Goal: Task Accomplishment & Management: Use online tool/utility

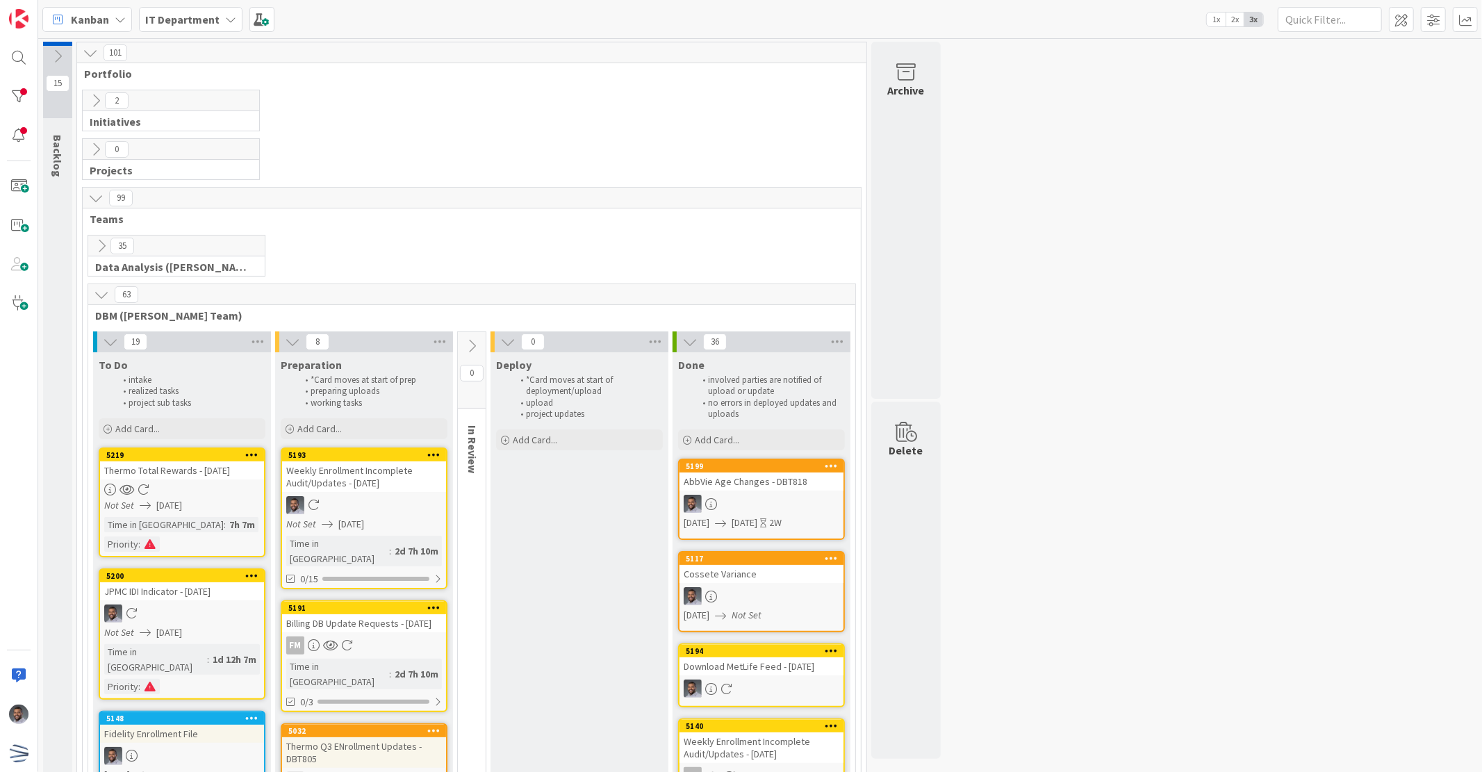
click at [195, 490] on div at bounding box center [182, 489] width 164 height 12
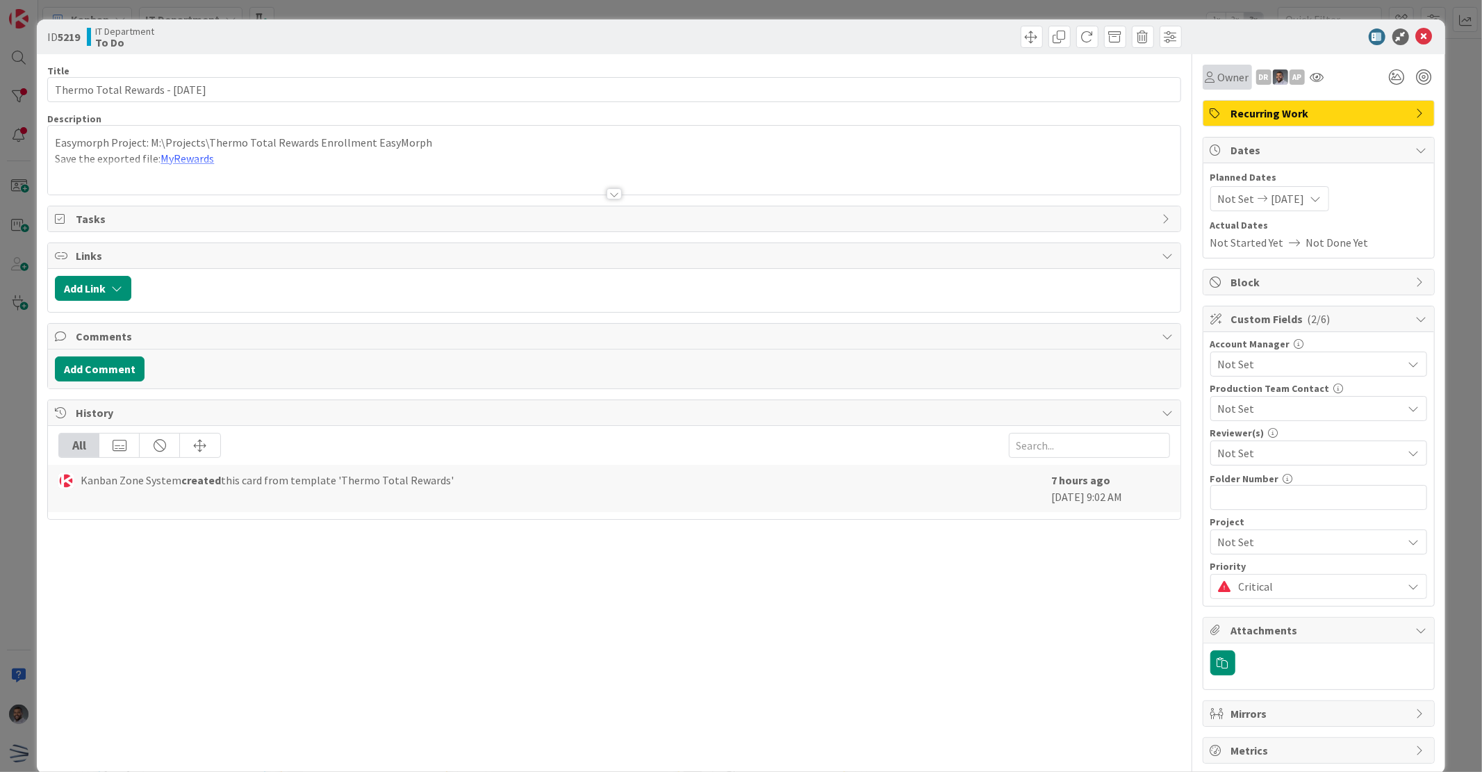
click at [1218, 85] on span "Owner" at bounding box center [1233, 77] width 31 height 17
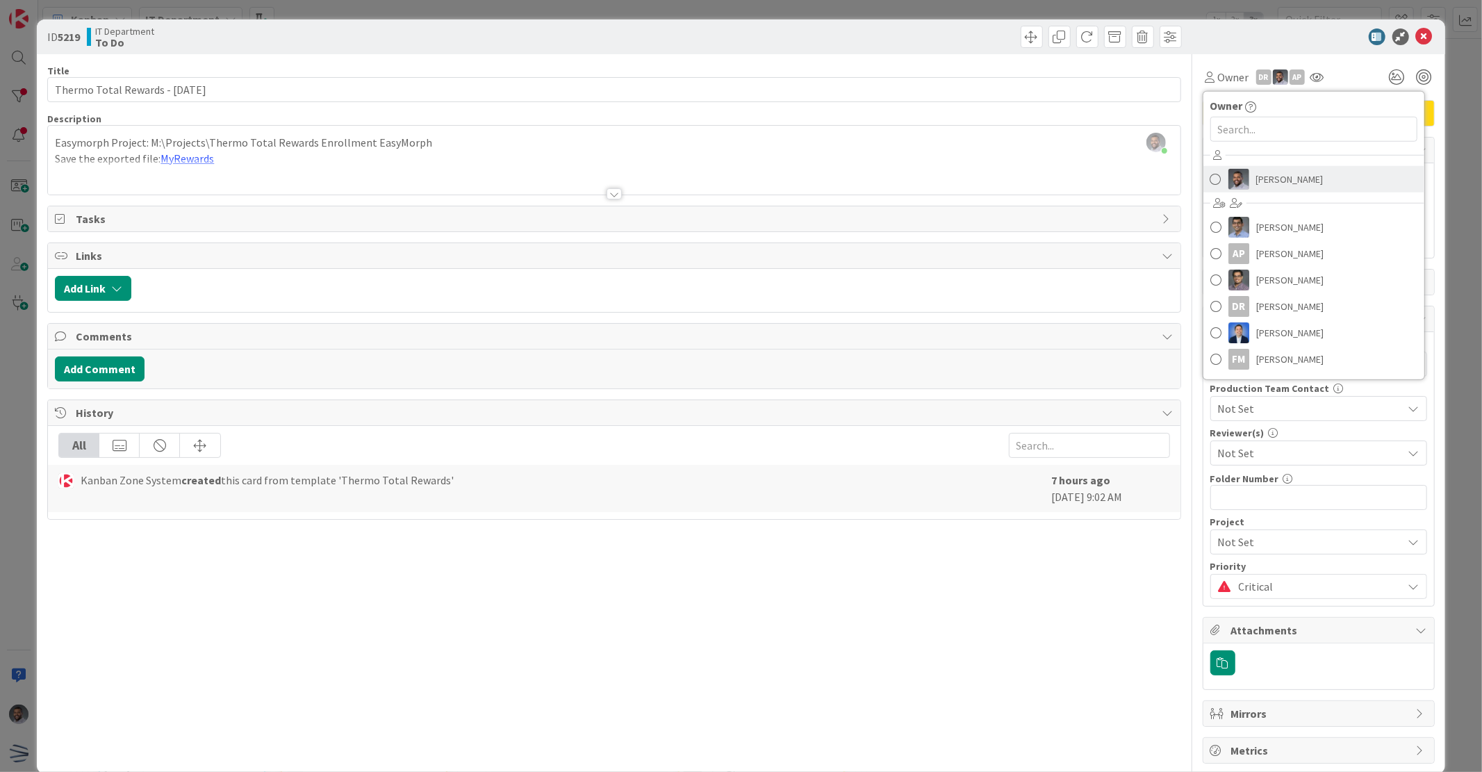
click at [1228, 183] on img at bounding box center [1238, 179] width 21 height 21
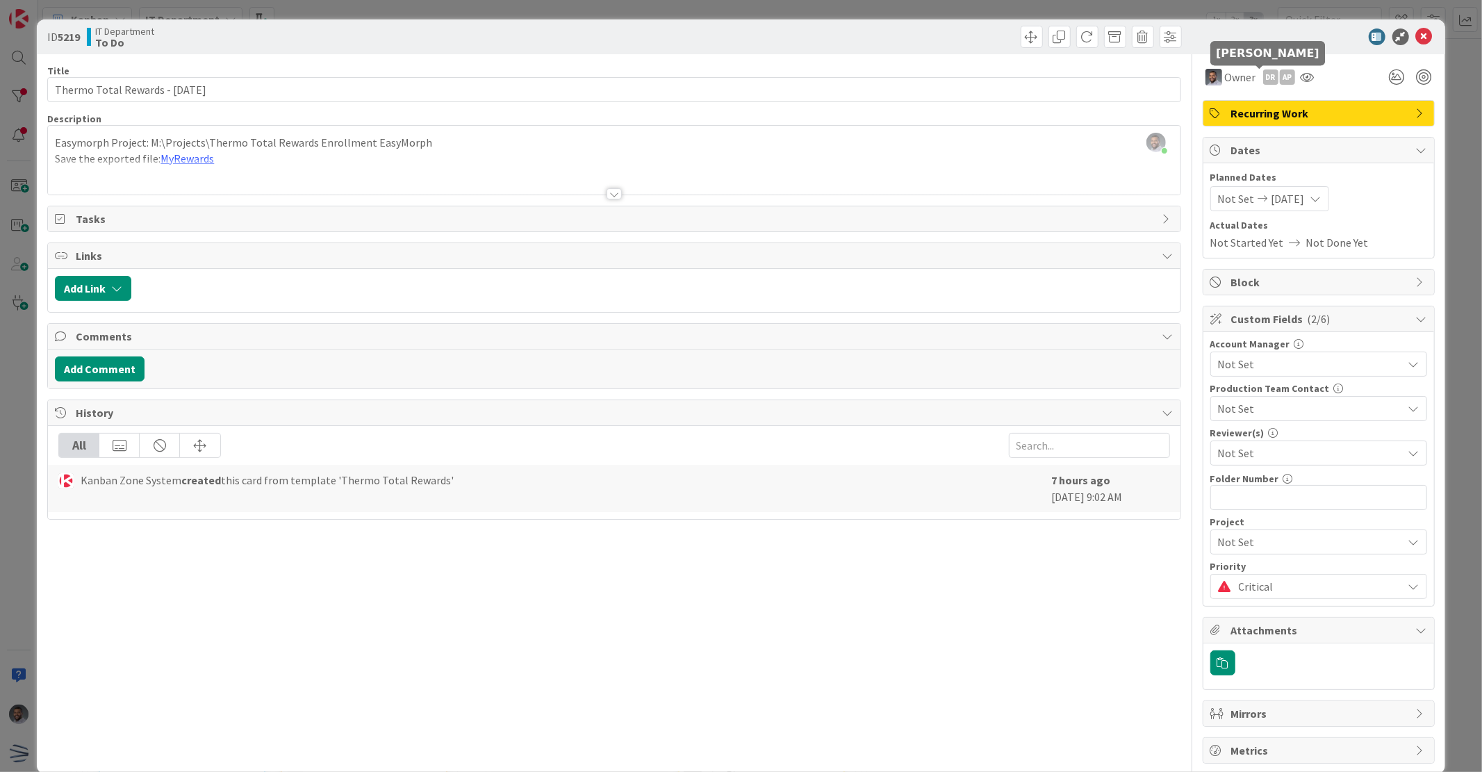
click at [1263, 78] on div "DR" at bounding box center [1270, 76] width 15 height 15
click at [1210, 109] on link "Remove" at bounding box center [1223, 103] width 110 height 22
click at [1263, 77] on div "AP" at bounding box center [1270, 76] width 15 height 15
click at [1206, 101] on link "Remove" at bounding box center [1223, 103] width 110 height 22
click at [1416, 40] on icon at bounding box center [1424, 36] width 17 height 17
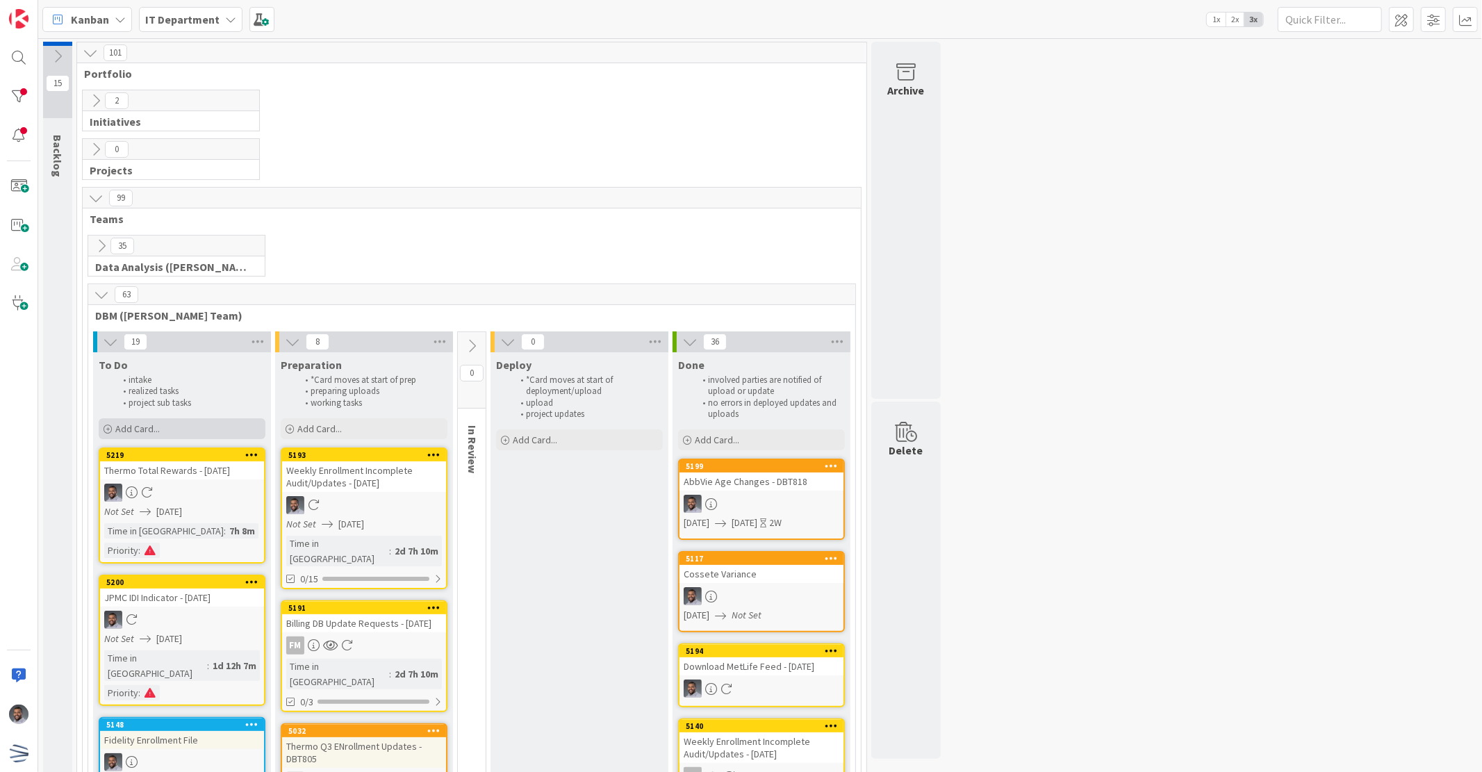
click at [158, 429] on span "Add Card..." at bounding box center [137, 428] width 44 height 13
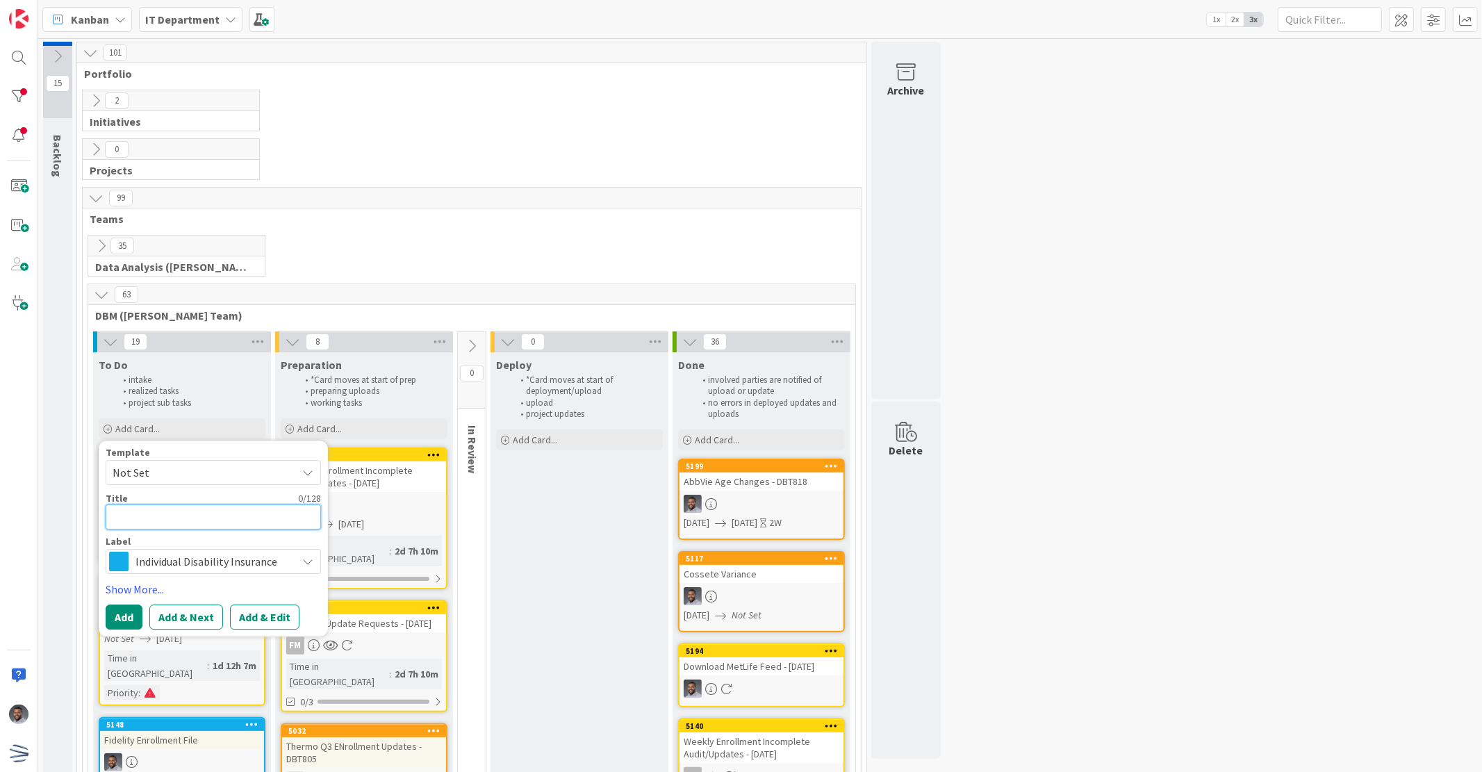
paste textarea "20250924 - [PERSON_NAME] Partners Payroll Updates ([PERSON_NAME]).xlsx"
type textarea "x"
type textarea "20250924 - [PERSON_NAME] Partners Payroll Updates ([PERSON_NAME]).xlsx"
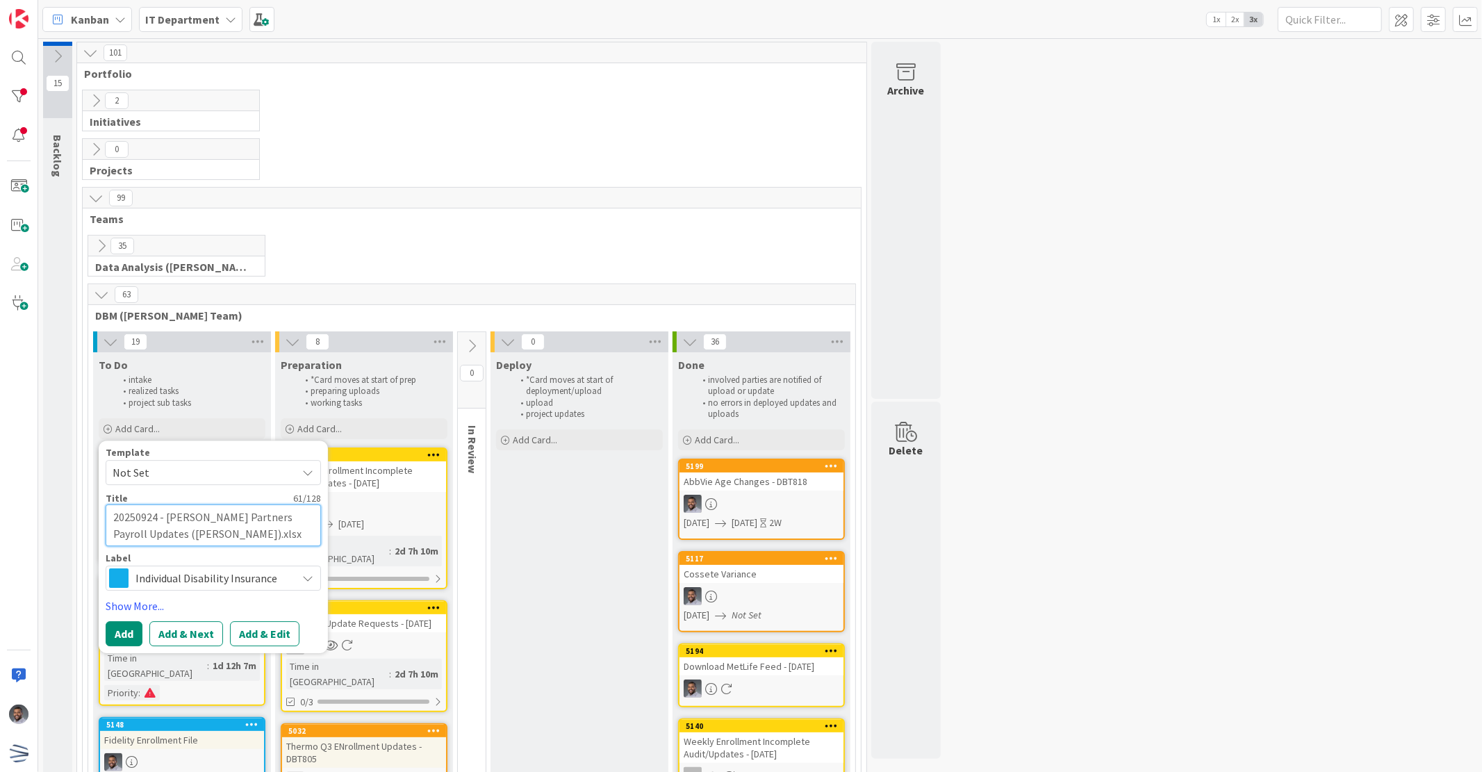
drag, startPoint x: 165, startPoint y: 516, endPoint x: 72, endPoint y: 516, distance: 93.1
click at [151, 518] on textarea "20250924 - [PERSON_NAME] Partners Payroll Updates ([PERSON_NAME]).xlsx" at bounding box center [213, 525] width 215 height 42
drag, startPoint x: 167, startPoint y: 514, endPoint x: 94, endPoint y: 502, distance: 73.9
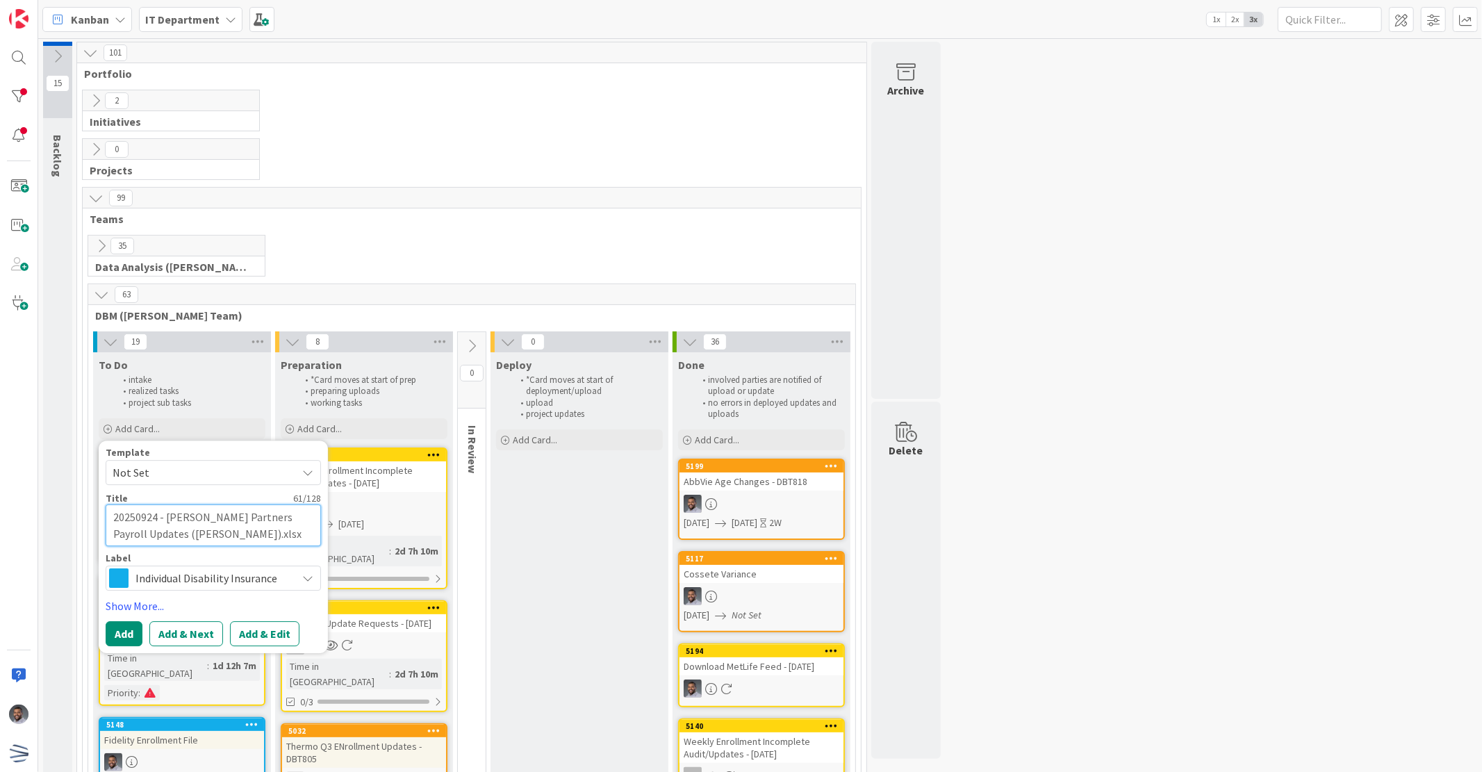
type textarea "x"
type textarea "[PERSON_NAME] Partners Payroll Updates ([PERSON_NAME]).xlsx"
drag, startPoint x: 242, startPoint y: 536, endPoint x: 156, endPoint y: 532, distance: 86.2
click at [156, 532] on textarea "[PERSON_NAME] Partners Payroll Updates ([PERSON_NAME]).xlsx" at bounding box center [213, 525] width 215 height 42
type textarea "x"
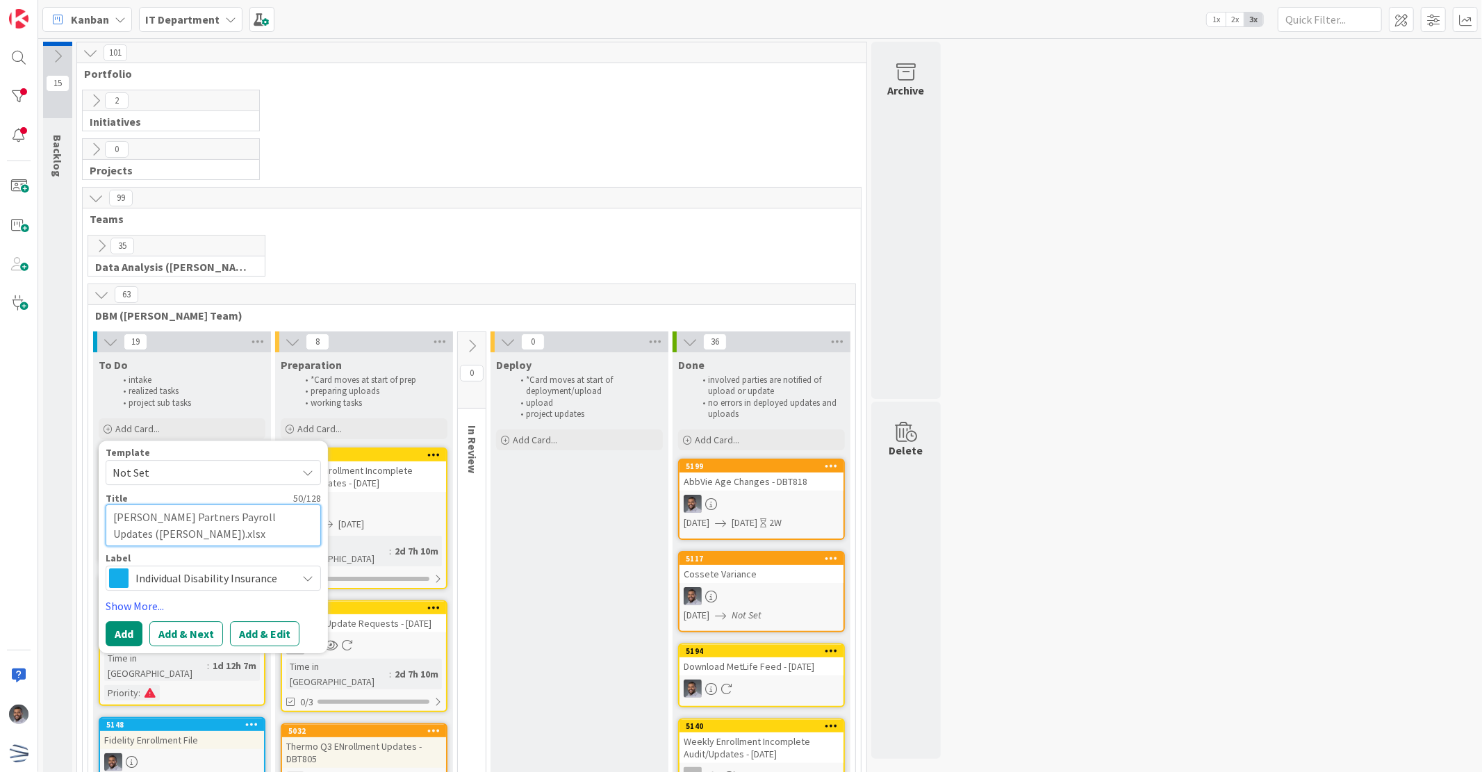
type textarea "[PERSON_NAME] Partners Payroll Updates ([PERSON_NAME])."
type textarea "x"
type textarea "[PERSON_NAME] Partners Payroll Updates ([PERSON_NAME])"
type textarea "x"
type textarea "[PERSON_NAME] Partners Payroll Updates ([PERSON_NAME]"
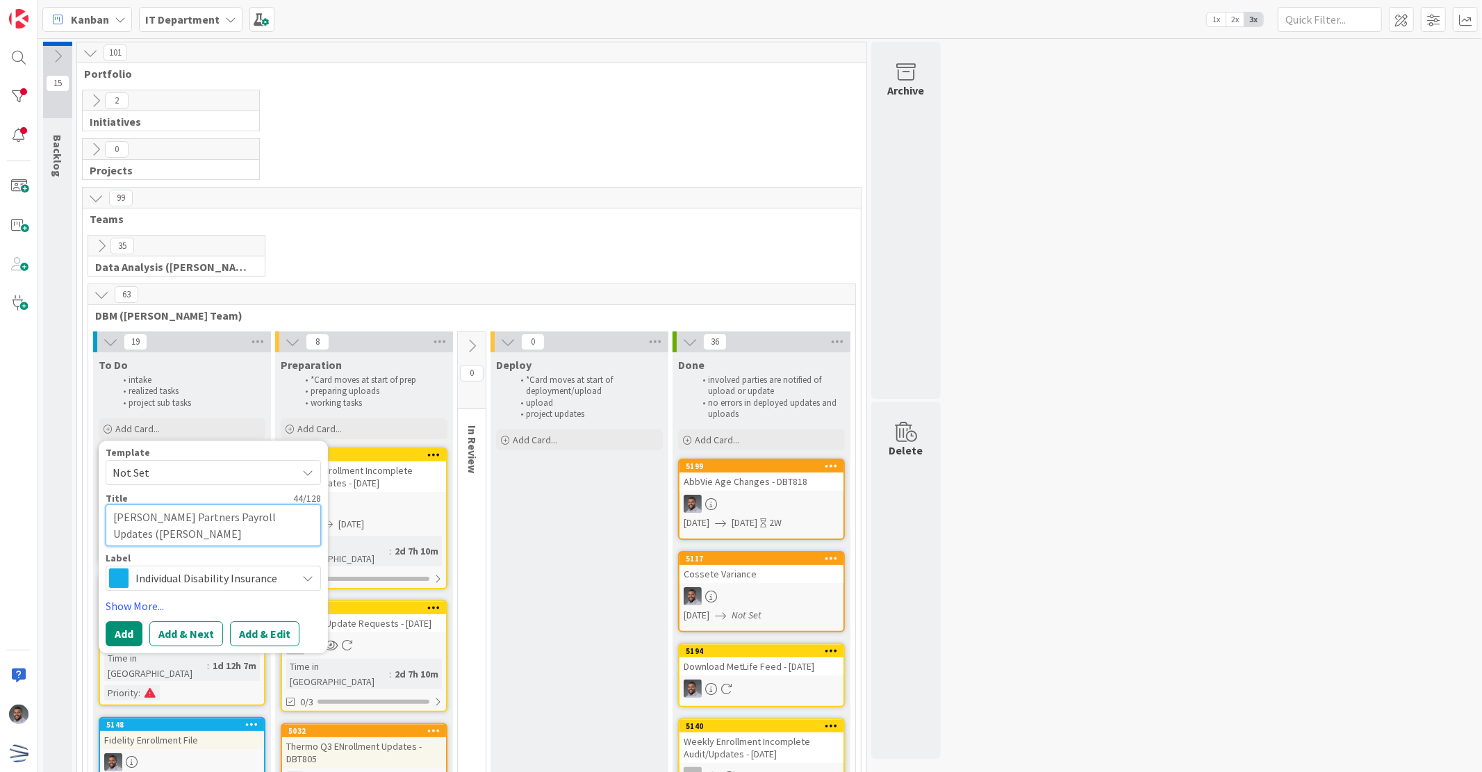
type textarea "x"
type textarea "[PERSON_NAME] Partners Payroll Updates ([PERSON_NAME]"
type textarea "x"
type textarea "[PERSON_NAME] Partners Payroll Updates (Brigit"
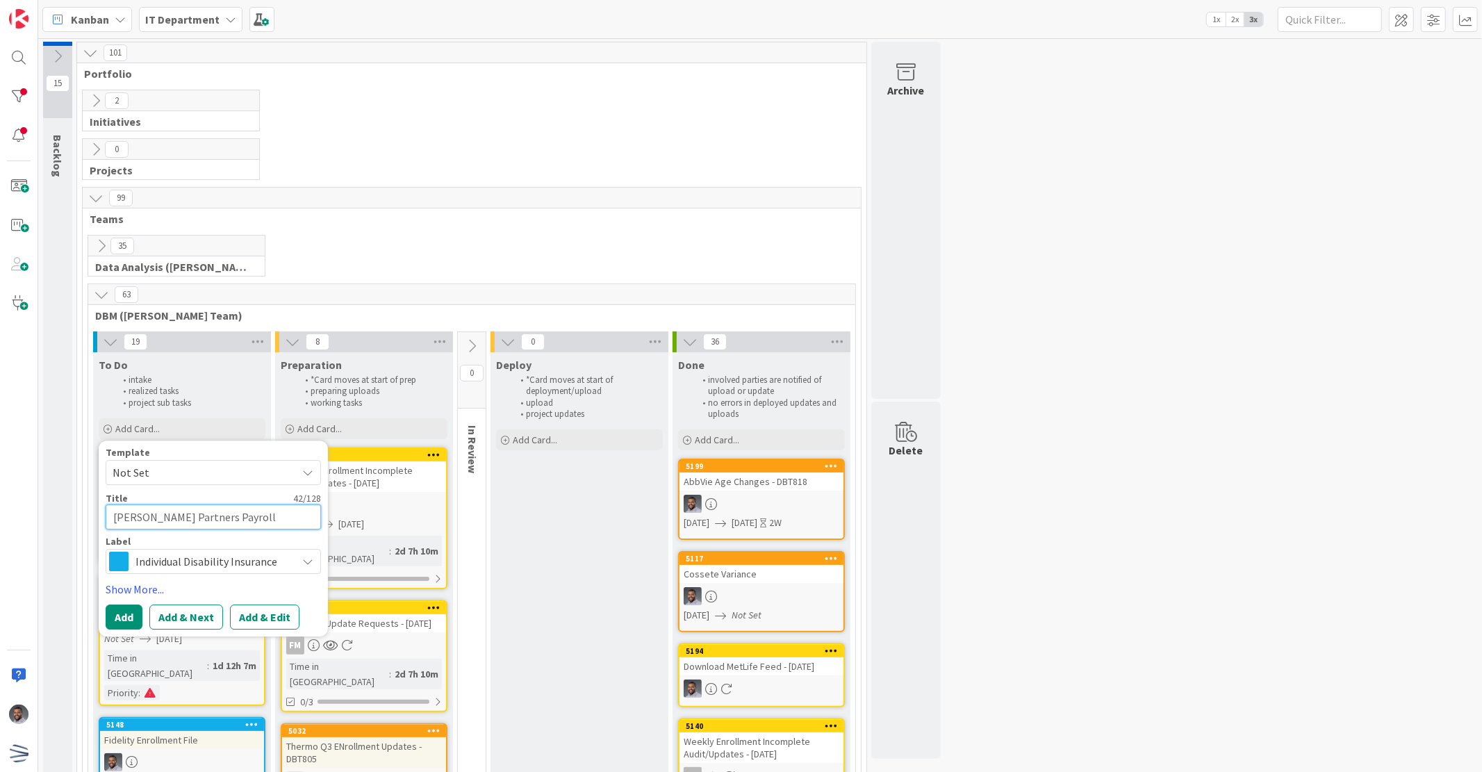
type textarea "x"
type textarea "[PERSON_NAME] Partners Payroll Updates (Brigi"
type textarea "x"
type textarea "[PERSON_NAME] Partners Payroll Updates (Brig"
type textarea "x"
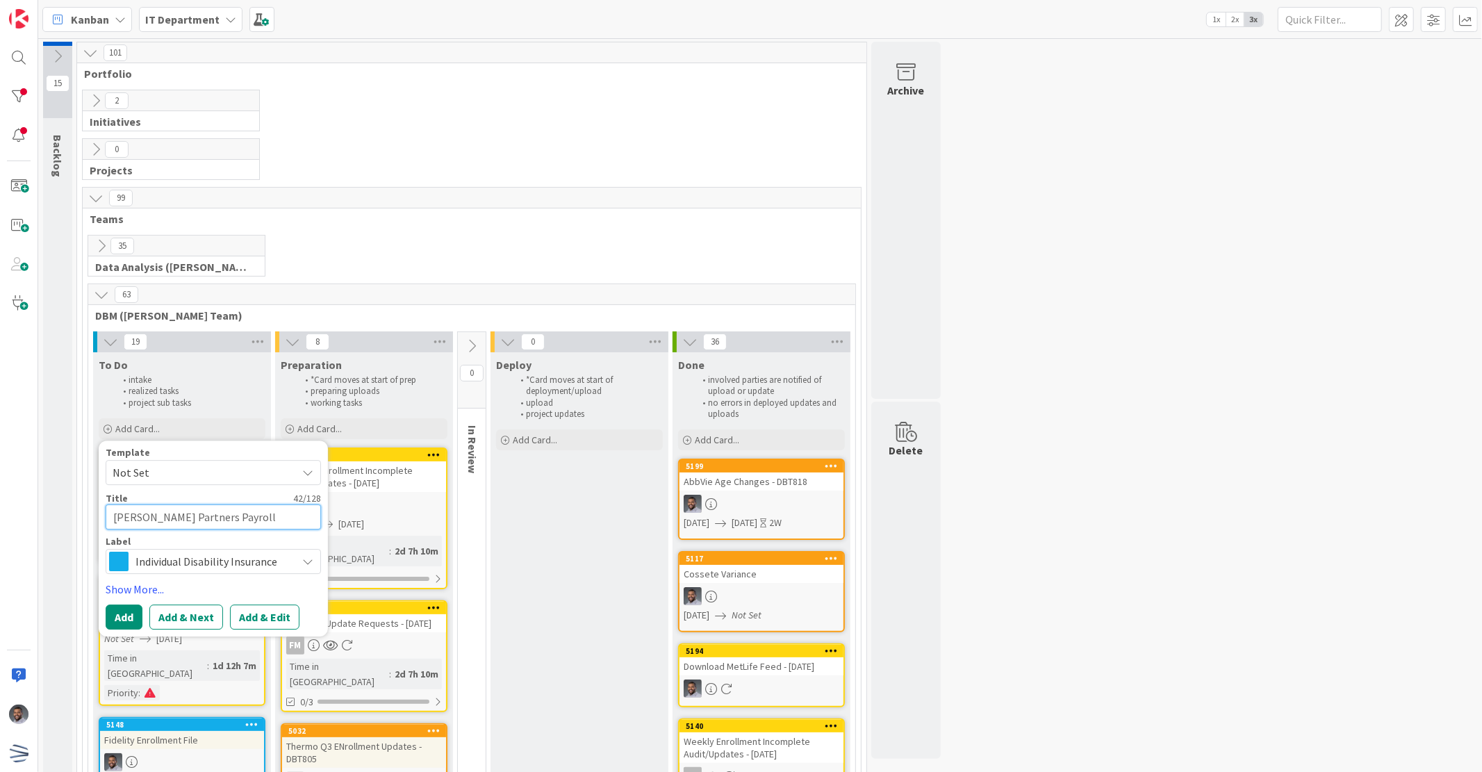
type textarea "[PERSON_NAME] Partners Payroll Updates (Bri"
type textarea "x"
type textarea "[PERSON_NAME] Partners Payroll Updates (Br"
type textarea "x"
type textarea "[PERSON_NAME] Partners Payroll Updates (B"
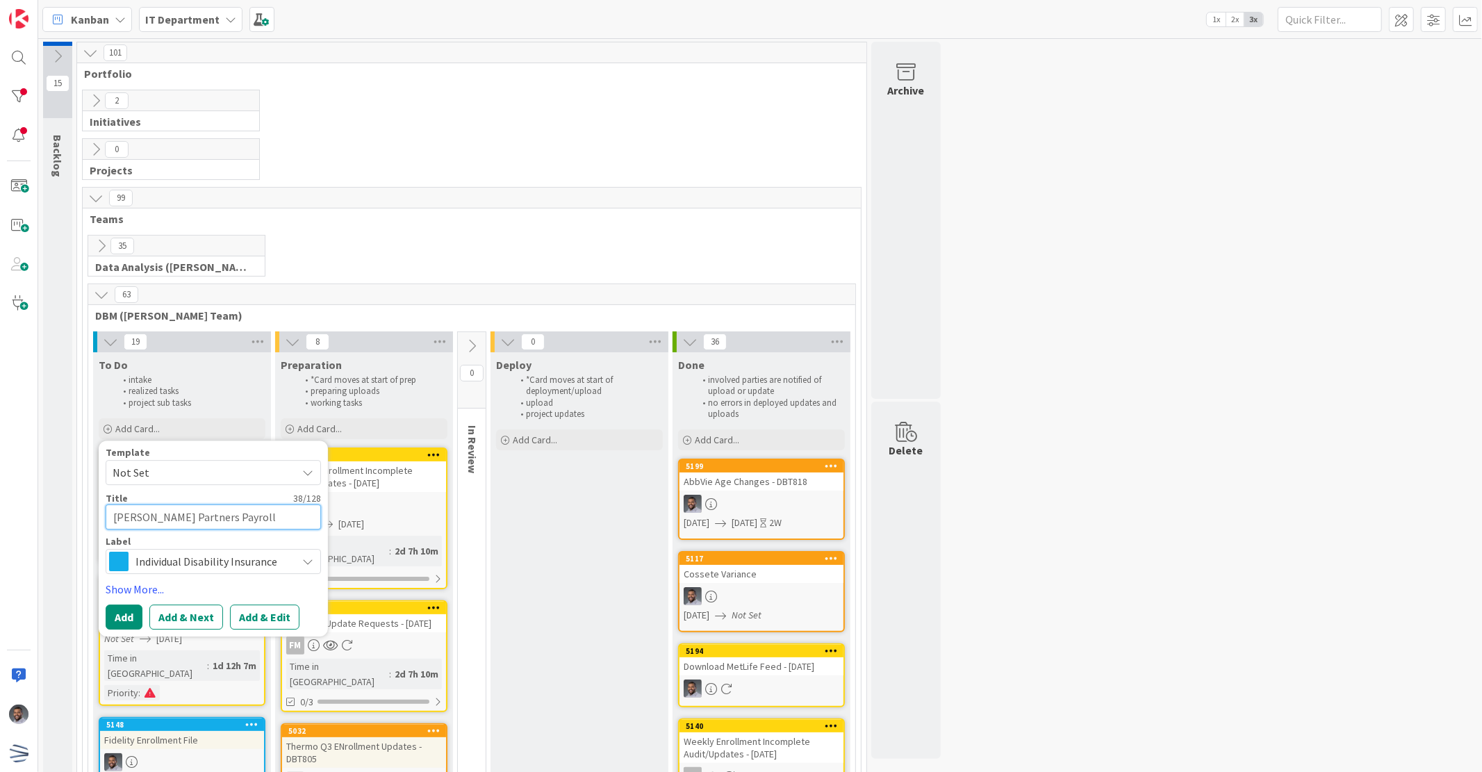
type textarea "x"
type textarea "[PERSON_NAME] Partners Payroll Updates ("
type textarea "x"
type textarea "[PERSON_NAME] Partners Payroll Updates"
type textarea "x"
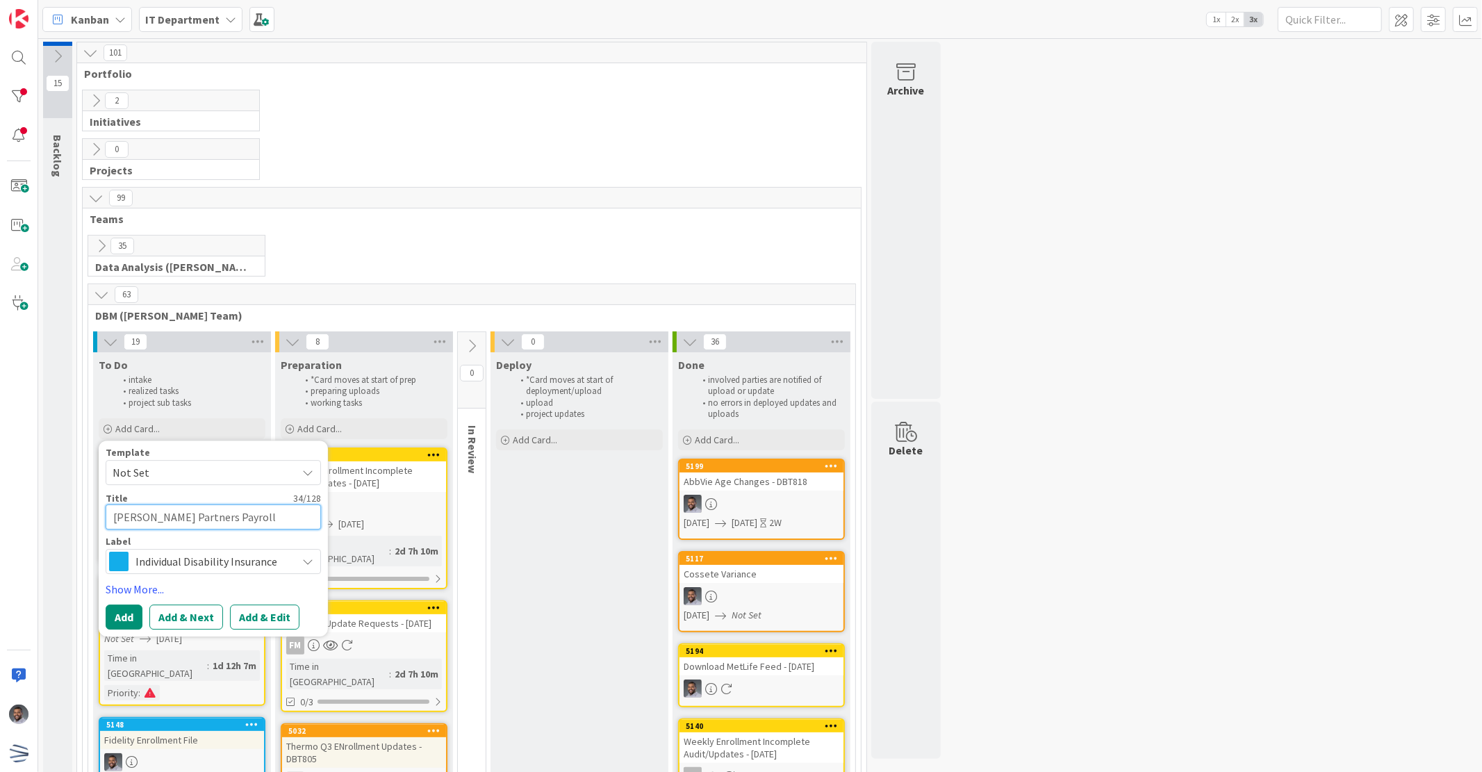
type textarea "[PERSON_NAME] Partners Payroll Updates"
click at [244, 563] on span "Individual Disability Insurance" at bounding box center [212, 560] width 154 height 19
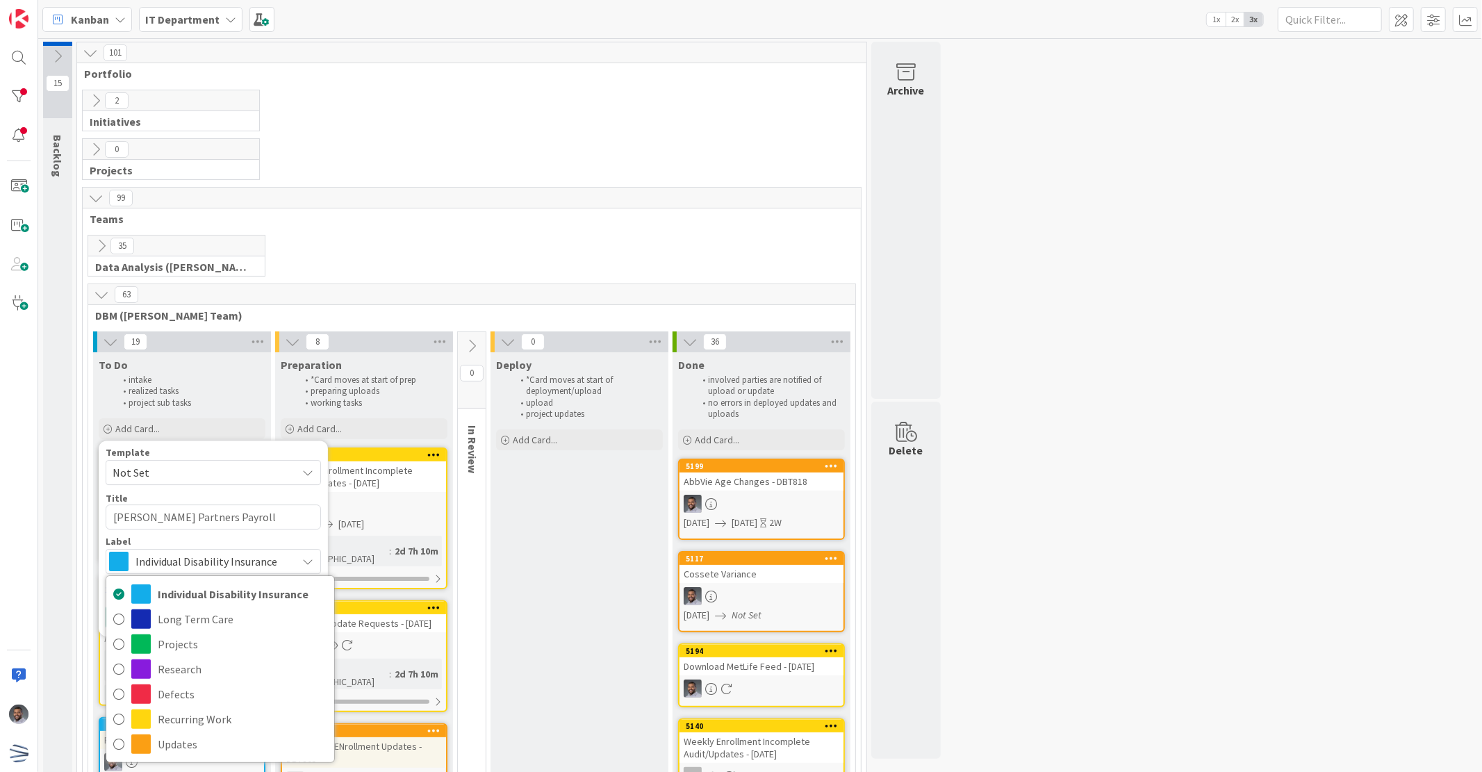
scroll to position [102, 0]
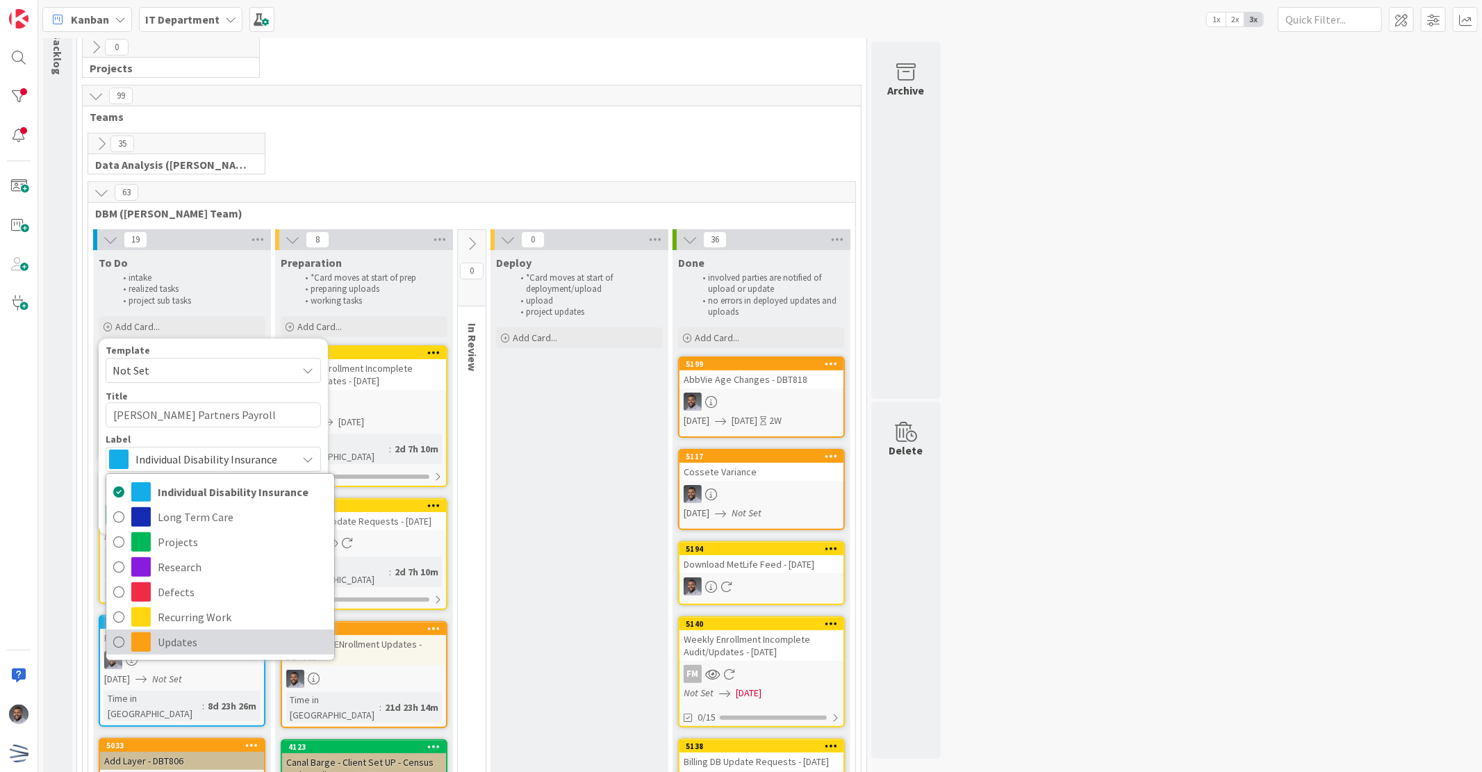
click at [210, 640] on span "Updates" at bounding box center [242, 641] width 169 height 21
type textarea "x"
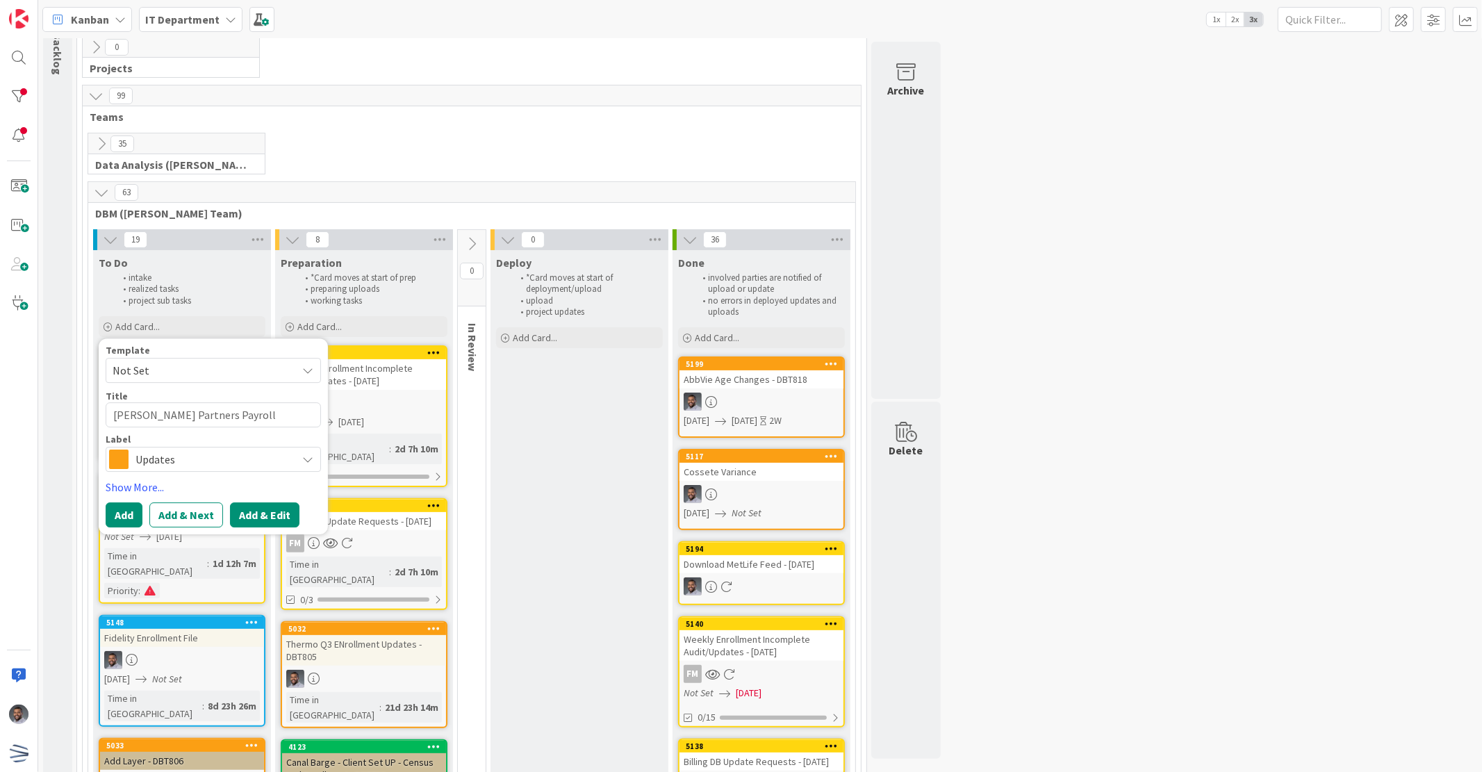
click at [274, 513] on button "Add & Edit" at bounding box center [264, 514] width 69 height 25
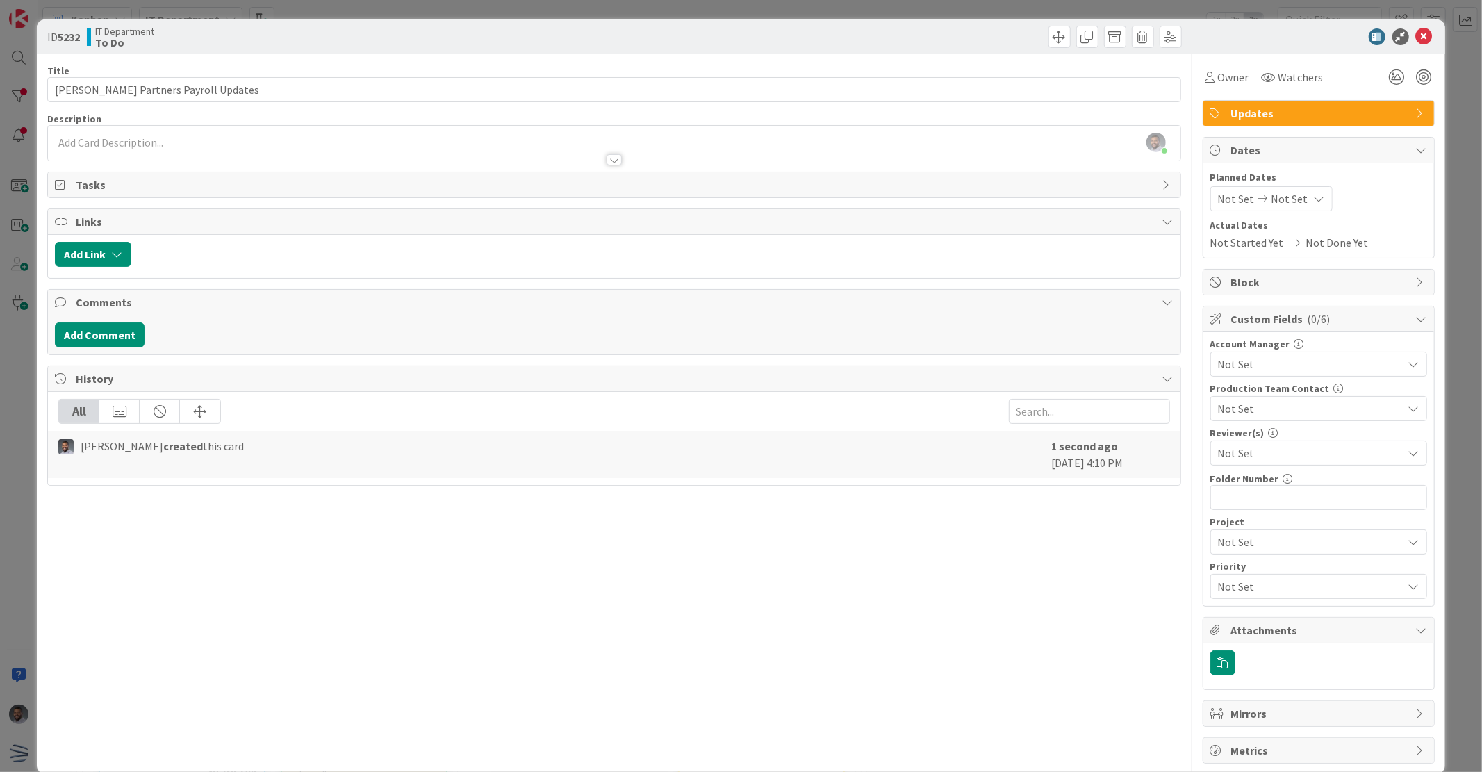
click at [183, 147] on div at bounding box center [613, 153] width 1131 height 15
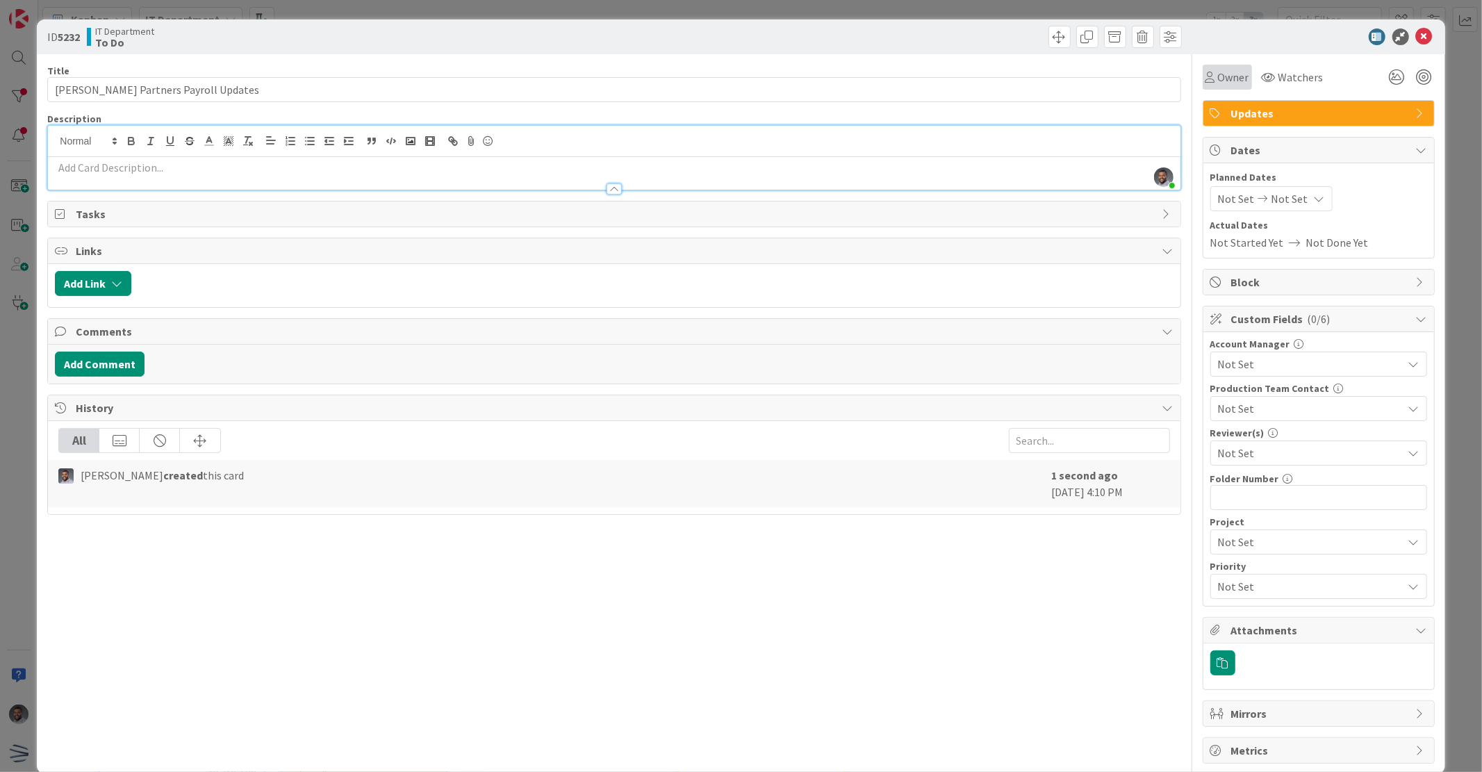
click at [1226, 76] on span "Owner" at bounding box center [1233, 77] width 31 height 17
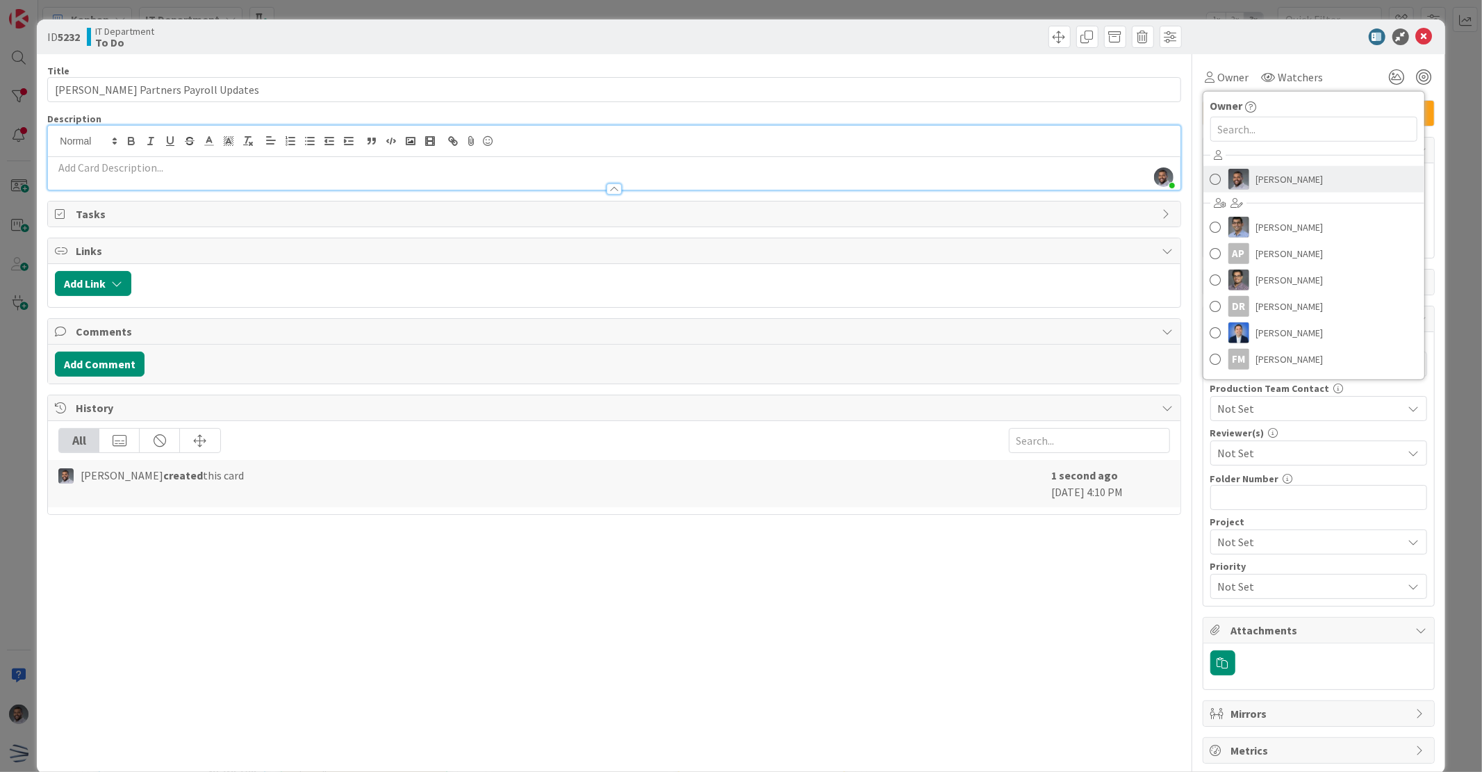
click at [1228, 179] on img at bounding box center [1238, 179] width 21 height 21
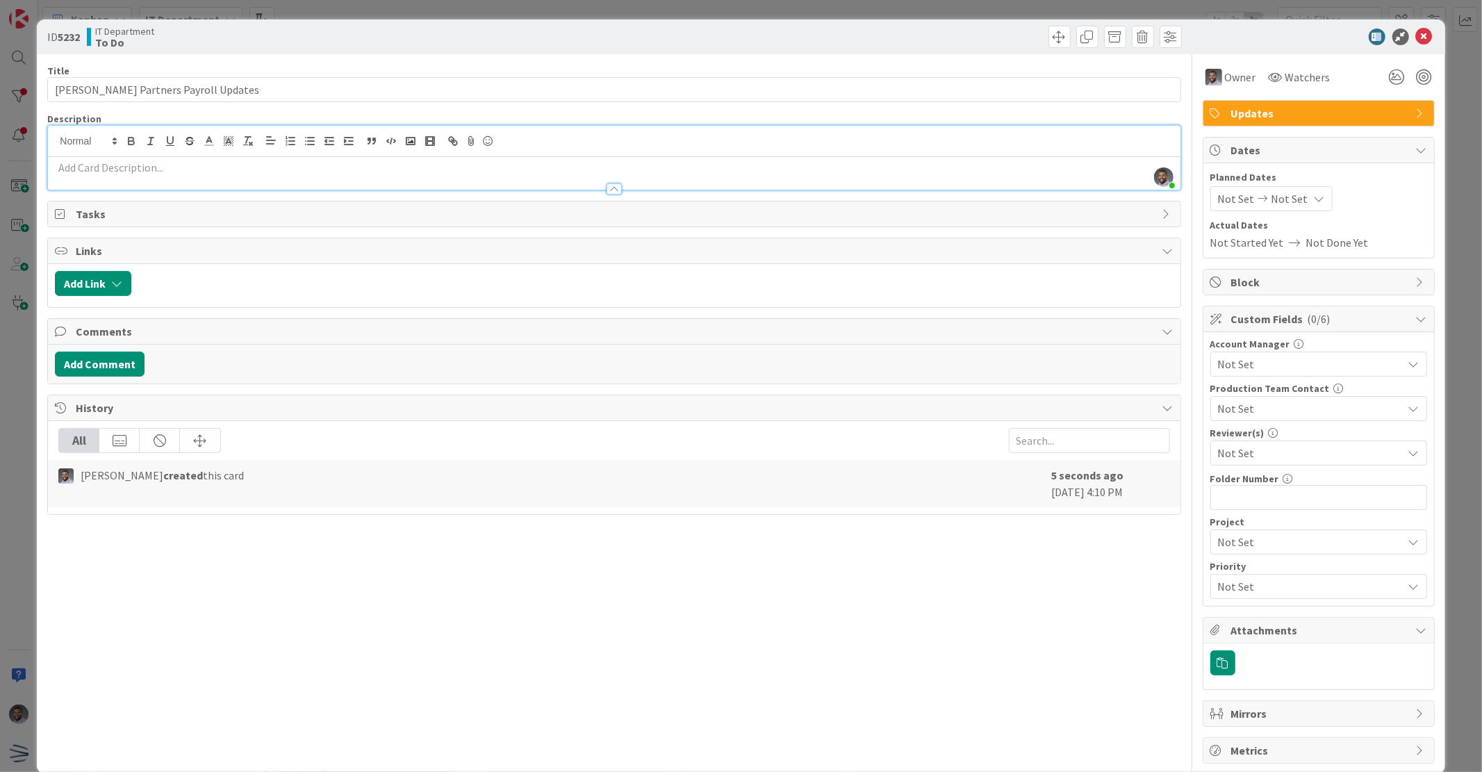
click at [329, 182] on div at bounding box center [613, 182] width 1131 height 15
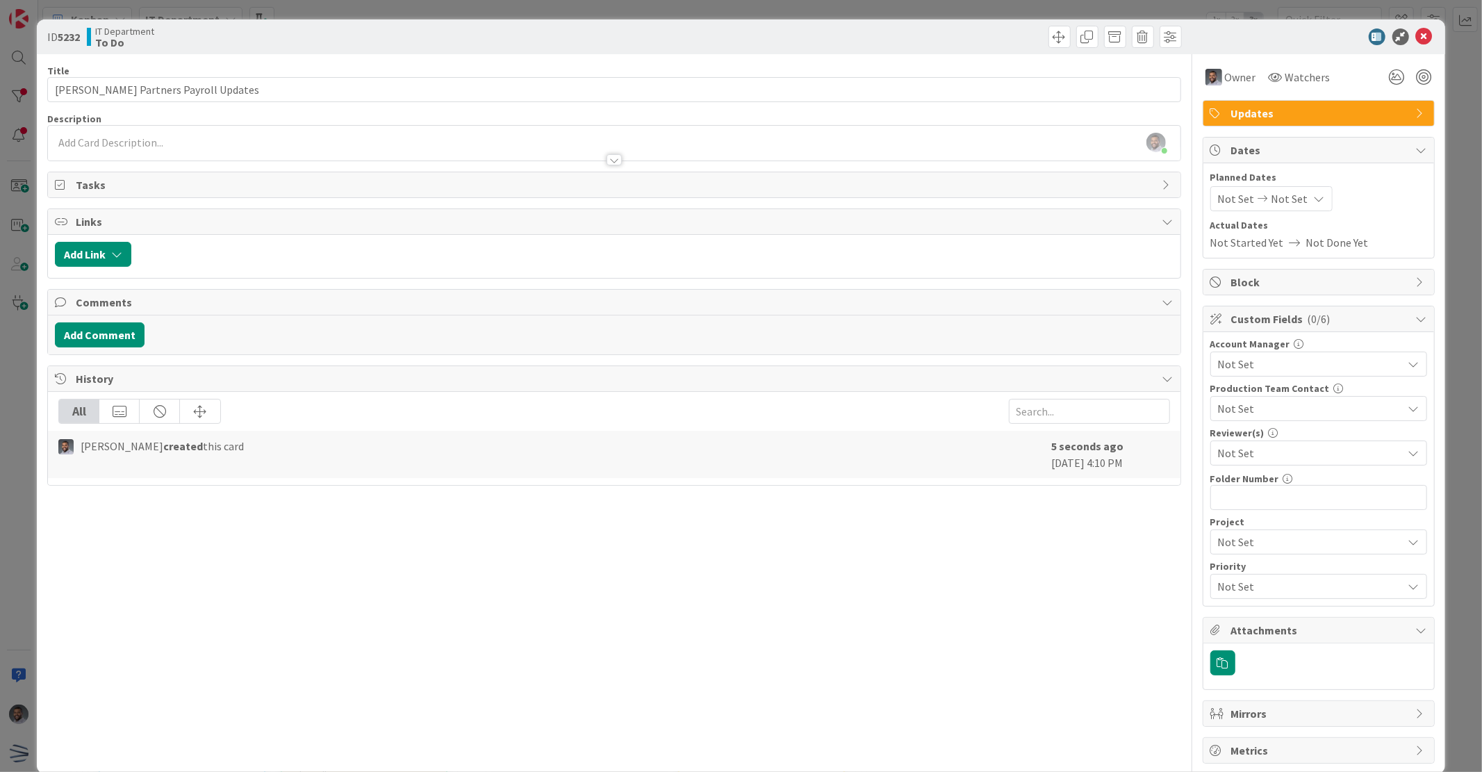
click at [266, 146] on div at bounding box center [613, 153] width 1131 height 15
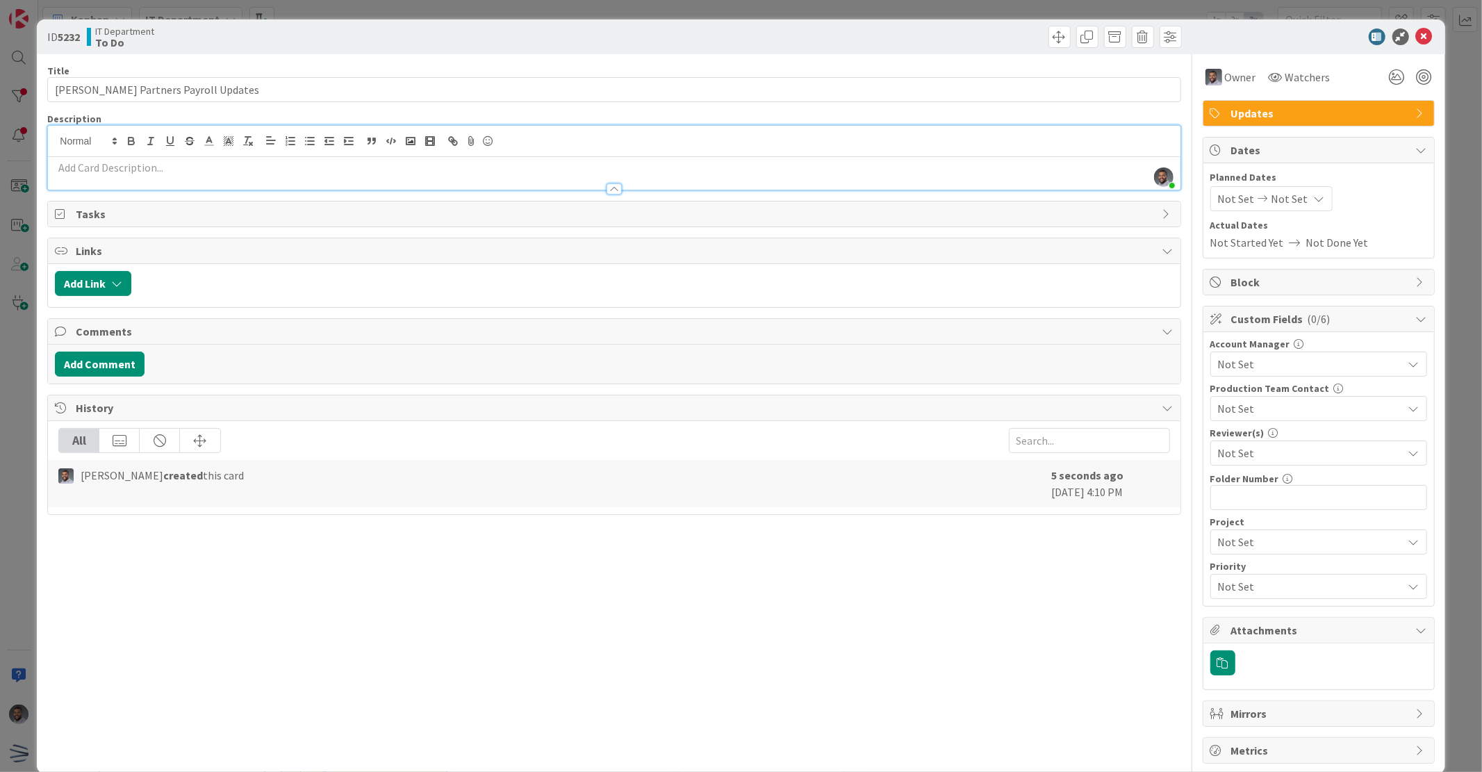
click at [281, 171] on p at bounding box center [614, 168] width 1118 height 16
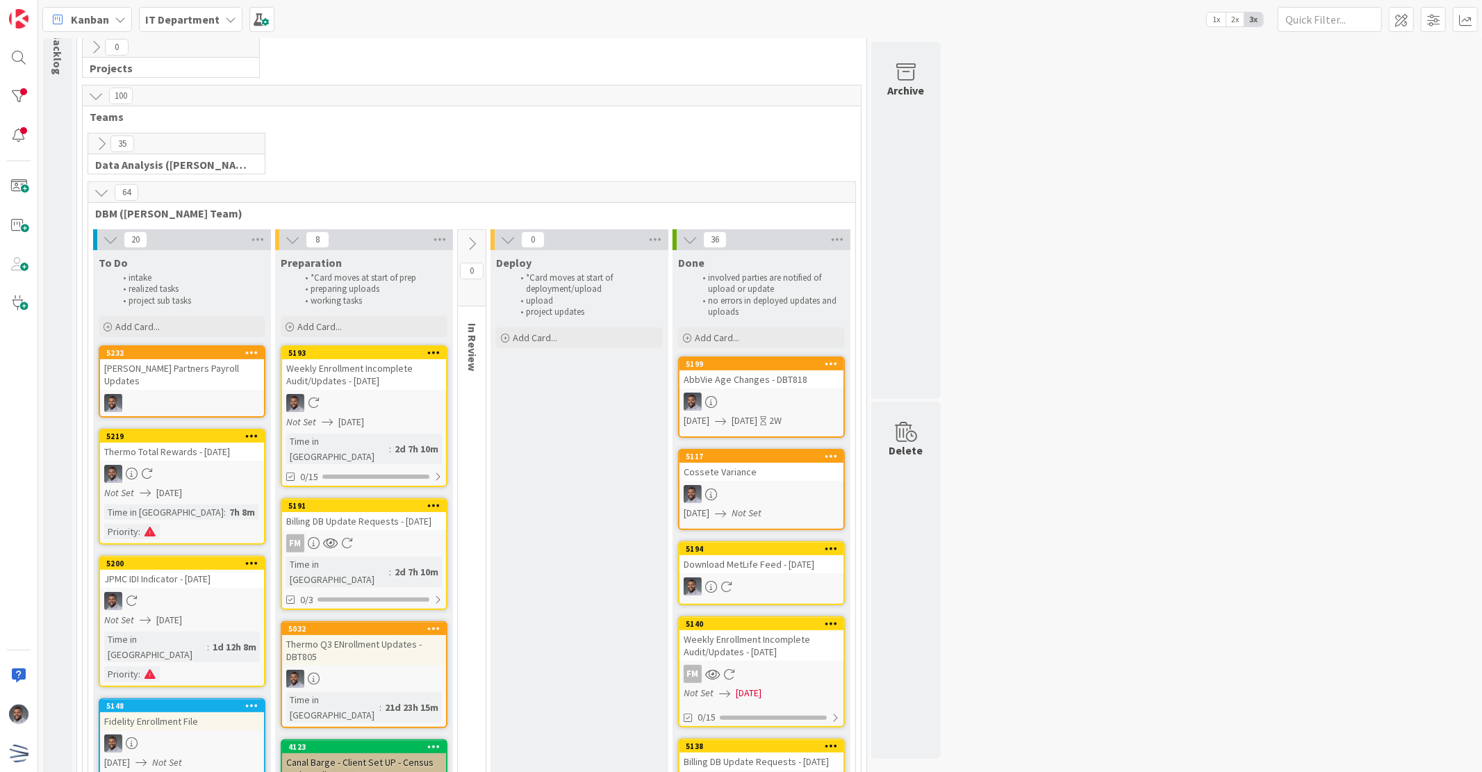
click at [181, 370] on div "[PERSON_NAME] Partners Payroll Updates" at bounding box center [182, 374] width 164 height 31
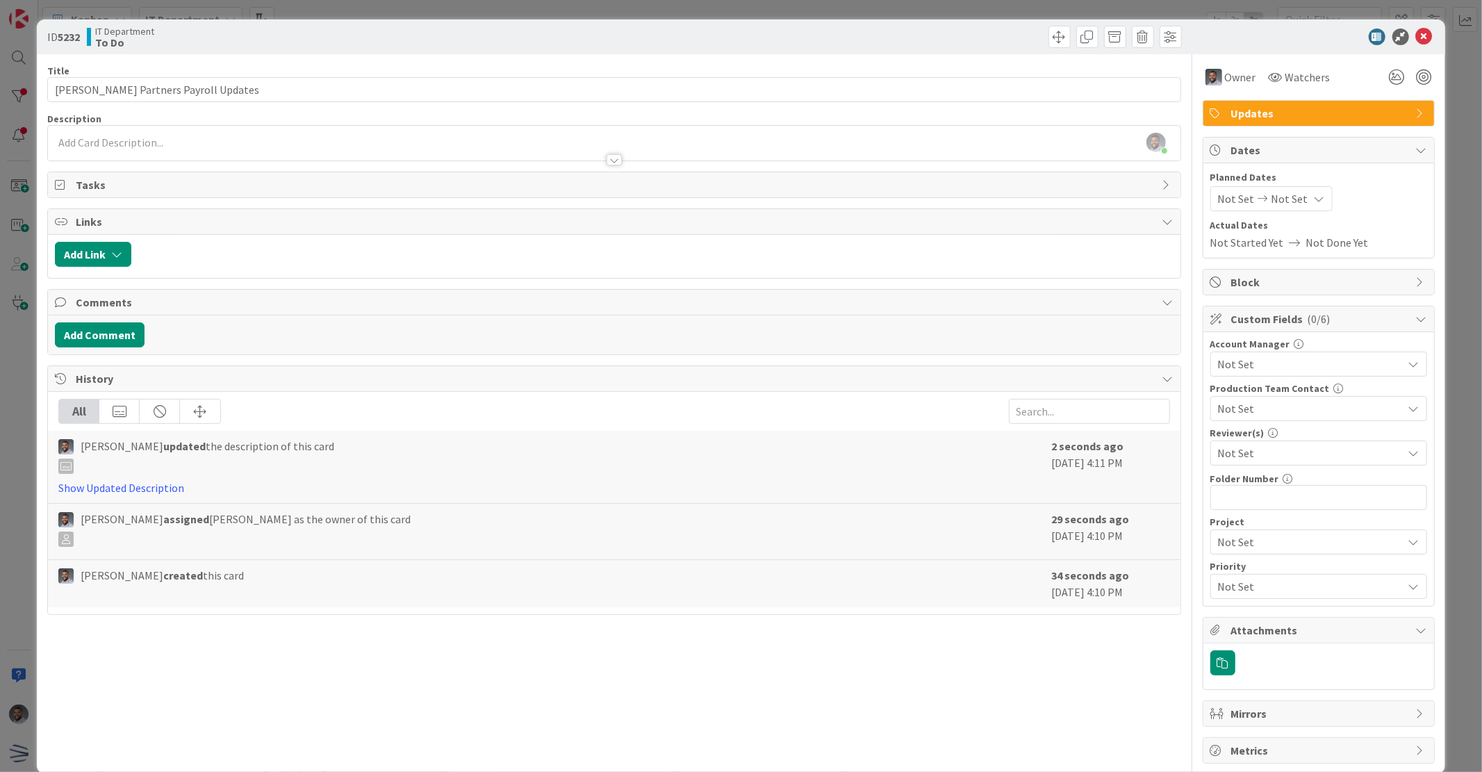
click at [176, 130] on div "[PERSON_NAME] just joined" at bounding box center [613, 143] width 1131 height 35
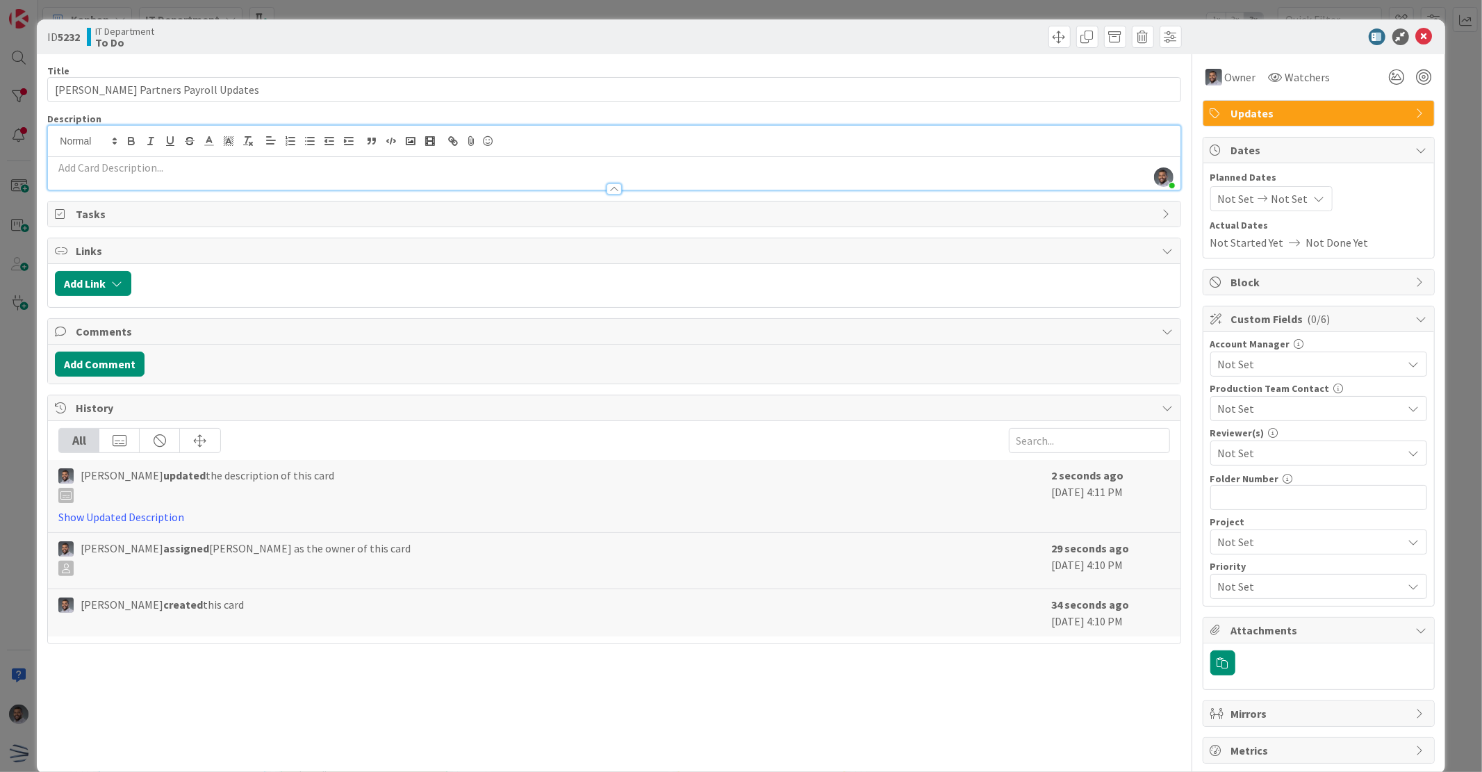
drag, startPoint x: 204, startPoint y: 163, endPoint x: 218, endPoint y: 170, distance: 15.5
click at [204, 164] on p at bounding box center [614, 168] width 1118 height 16
paste div
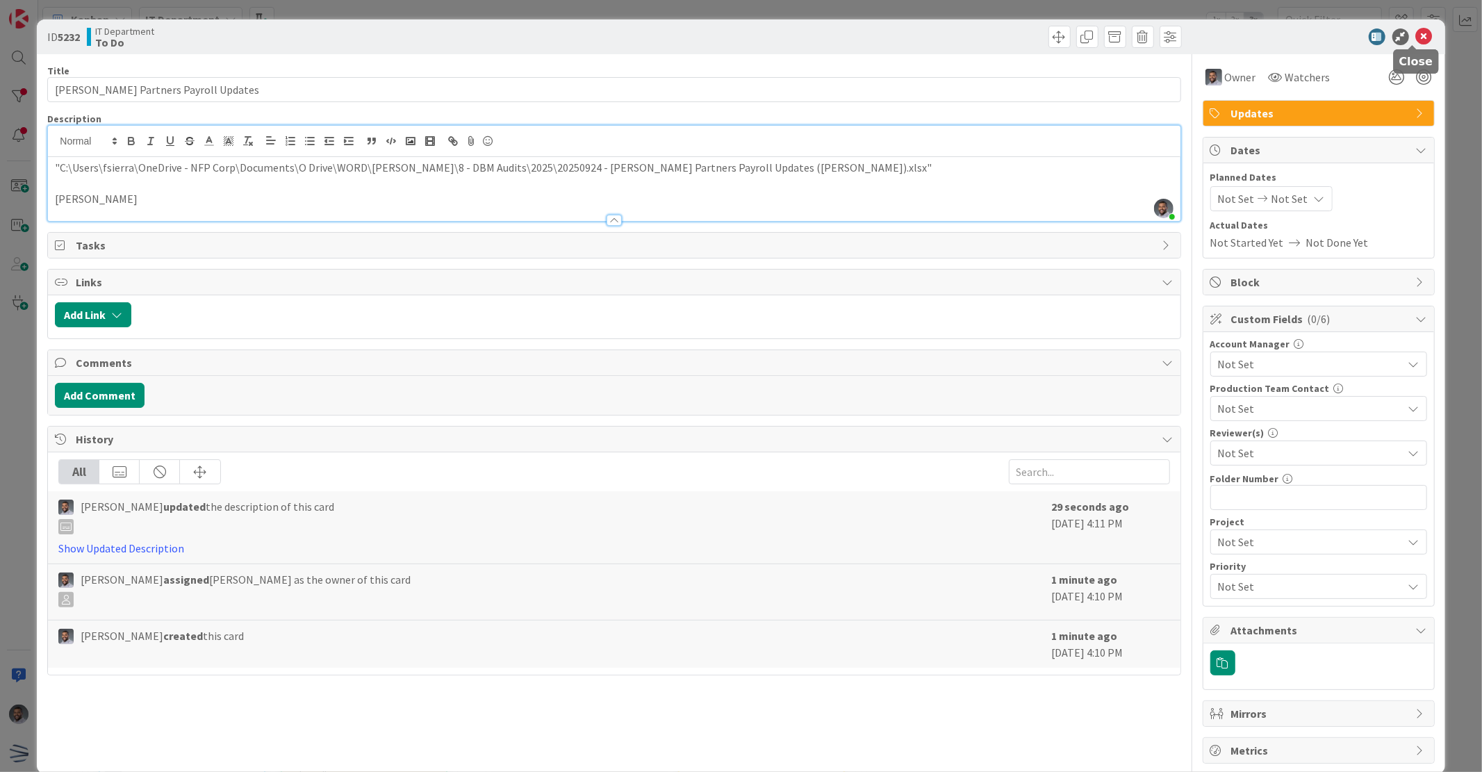
click at [1416, 38] on icon at bounding box center [1424, 36] width 17 height 17
